Goal: Find specific page/section: Find specific page/section

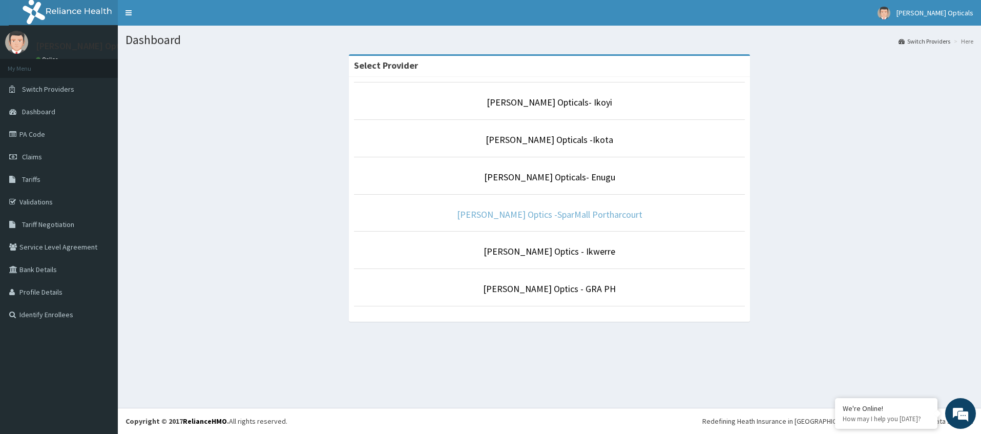
click at [574, 218] on link "[PERSON_NAME] Optics -SparMall Portharcourt" at bounding box center [549, 214] width 185 height 12
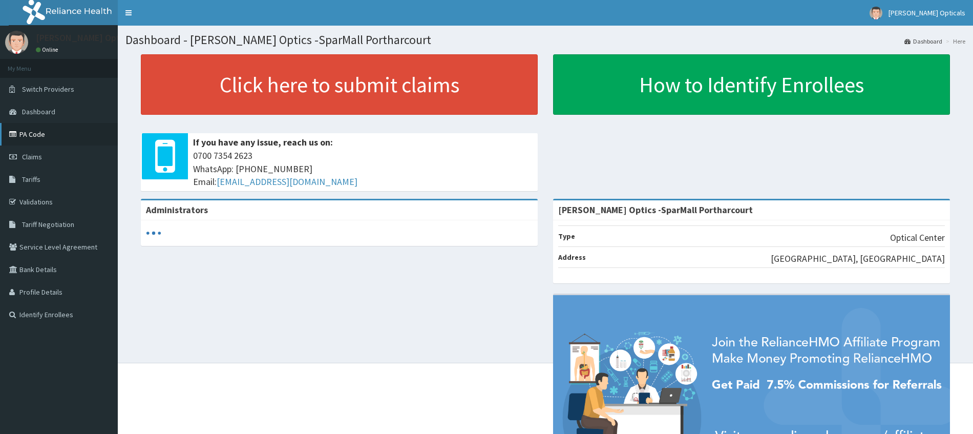
click at [30, 135] on link "PA Code" at bounding box center [59, 134] width 118 height 23
